Goal: Information Seeking & Learning: Learn about a topic

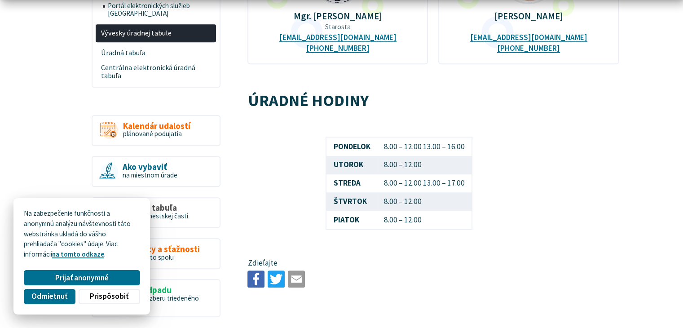
scroll to position [490, 0]
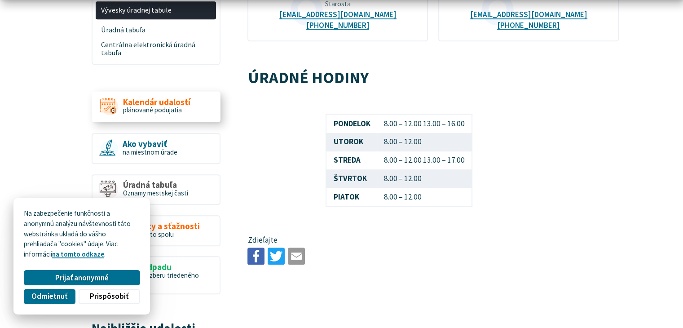
click at [154, 97] on span "Kalendár udalostí" at bounding box center [156, 101] width 67 height 9
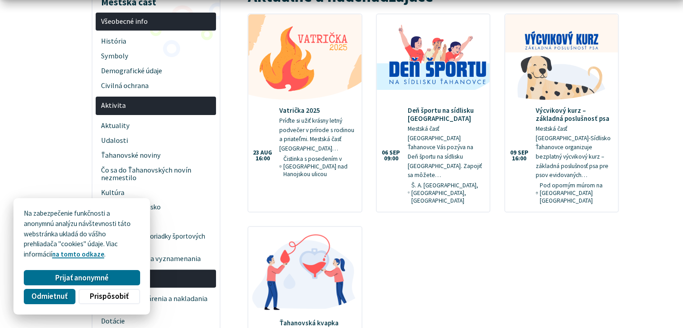
scroll to position [192, 0]
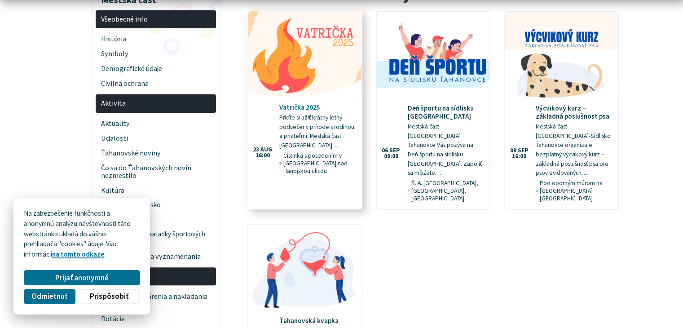
click at [284, 89] on link "Vatrička 2025 Príďte si užiť krásny letný podvečer v prírode s rodinou a priate…" at bounding box center [304, 96] width 113 height 170
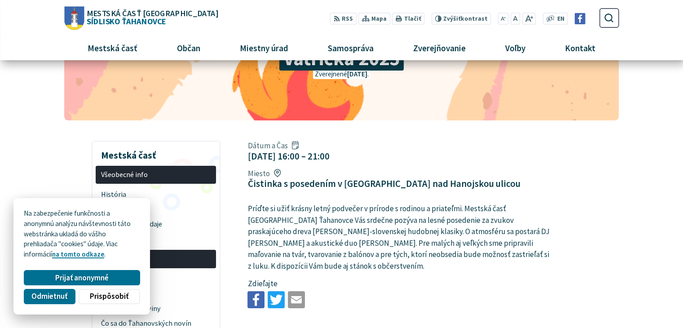
scroll to position [79, 0]
